Goal: Use online tool/utility: Use online tool/utility

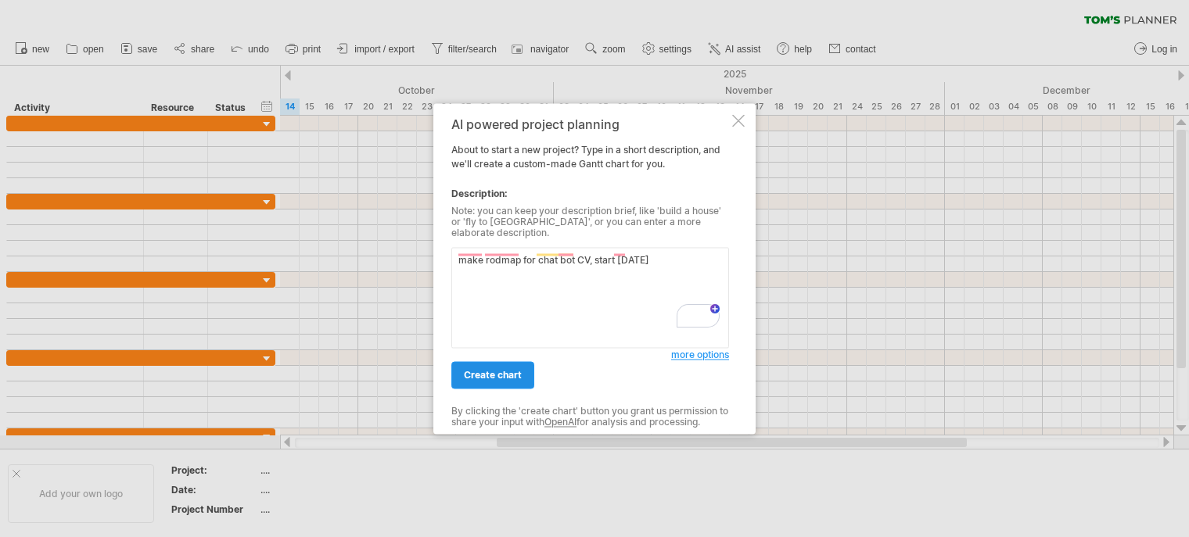
type textarea "make rodmap for chat bot CV, start [DATE]"
click at [492, 362] on link "create chart" at bounding box center [492, 374] width 83 height 27
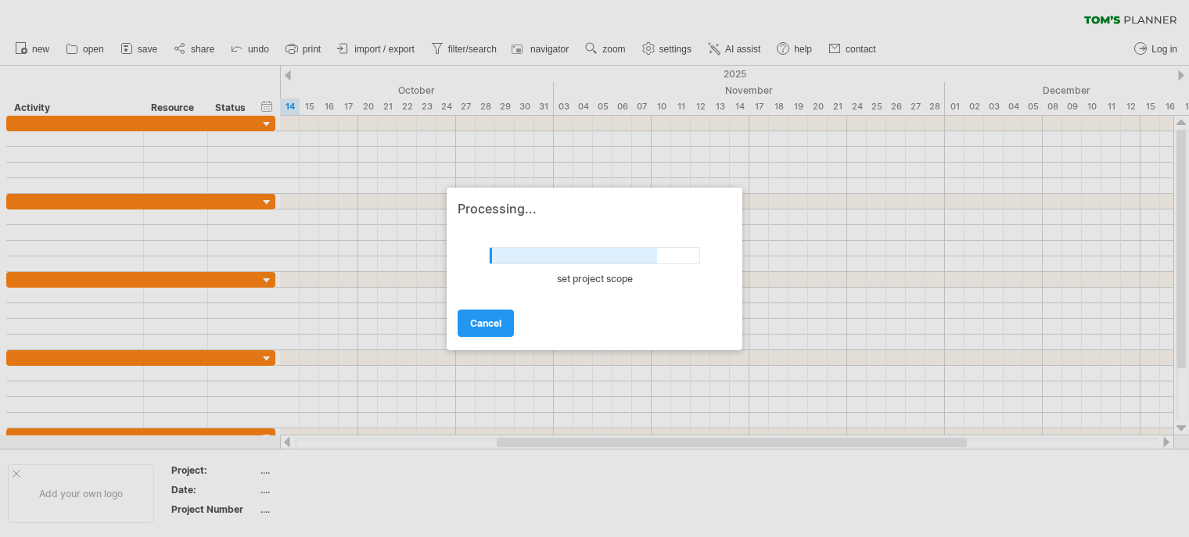
click at [670, 190] on div "Processing... undefined set project scope cancel" at bounding box center [595, 269] width 296 height 163
drag, startPoint x: 607, startPoint y: 187, endPoint x: 738, endPoint y: 94, distance: 160.4
click at [688, 121] on div "Trying to reach [DOMAIN_NAME] Connected again... 0% clear filter new" at bounding box center [594, 268] width 1189 height 537
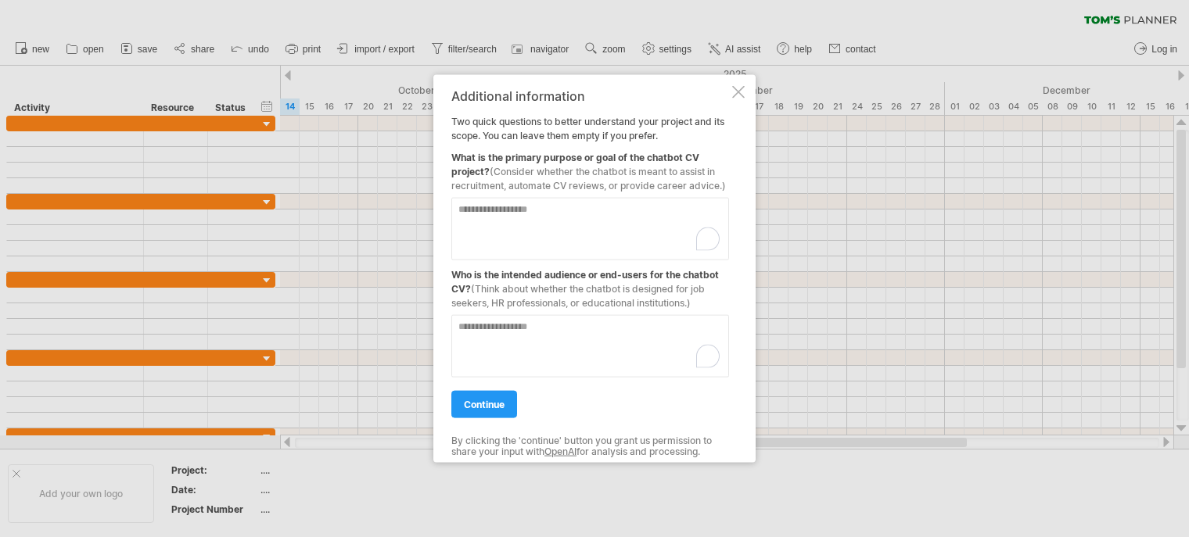
click at [570, 222] on textarea "To enrich screen reader interactions, please activate Accessibility in Grammarl…" at bounding box center [590, 228] width 278 height 63
click at [529, 332] on textarea "To enrich screen reader interactions, please activate Accessibility in Grammarl…" at bounding box center [590, 345] width 278 height 63
type textarea "**"
click at [498, 207] on textarea "To enrich screen reader interactions, please activate Accessibility in Grammarl…" at bounding box center [590, 228] width 278 height 63
type textarea "**********"
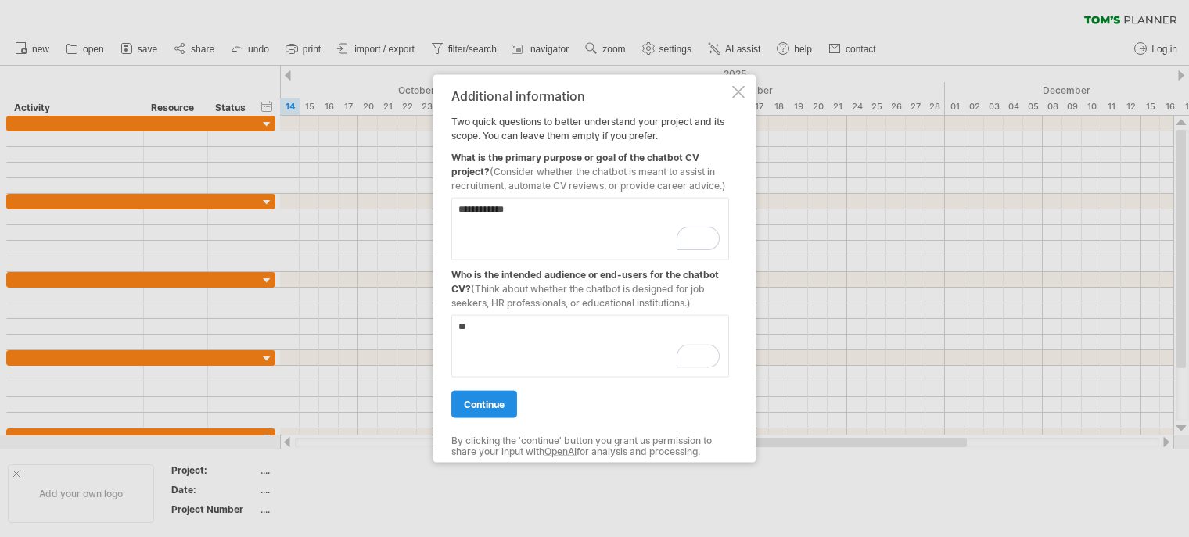
click at [501, 406] on span "continue" at bounding box center [484, 404] width 41 height 12
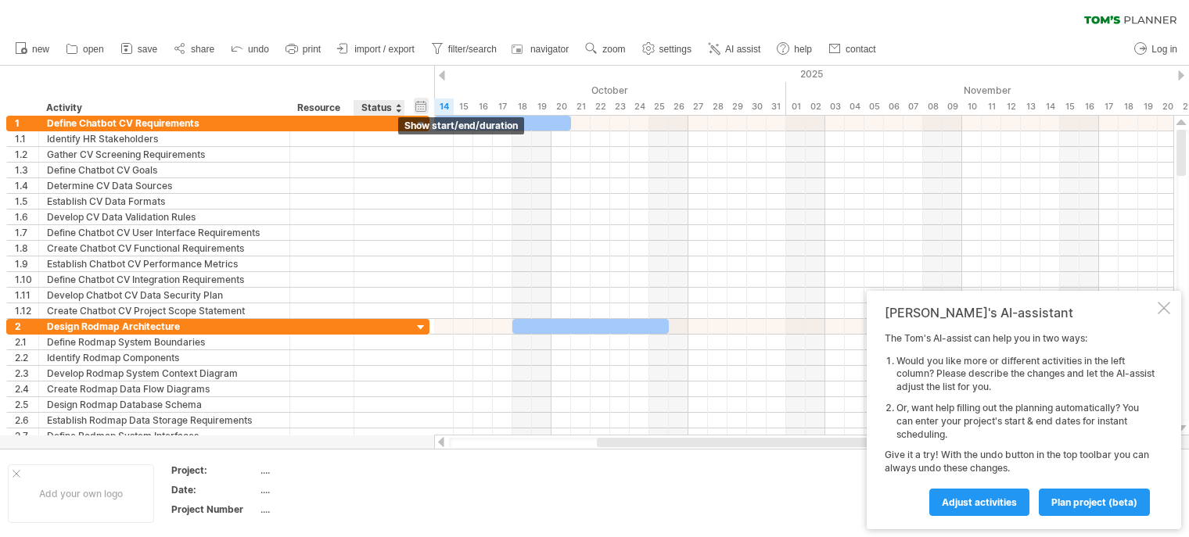
click at [417, 104] on div "hide start/end/duration show start/end/duration" at bounding box center [421, 106] width 15 height 16
